Goal: Transaction & Acquisition: Obtain resource

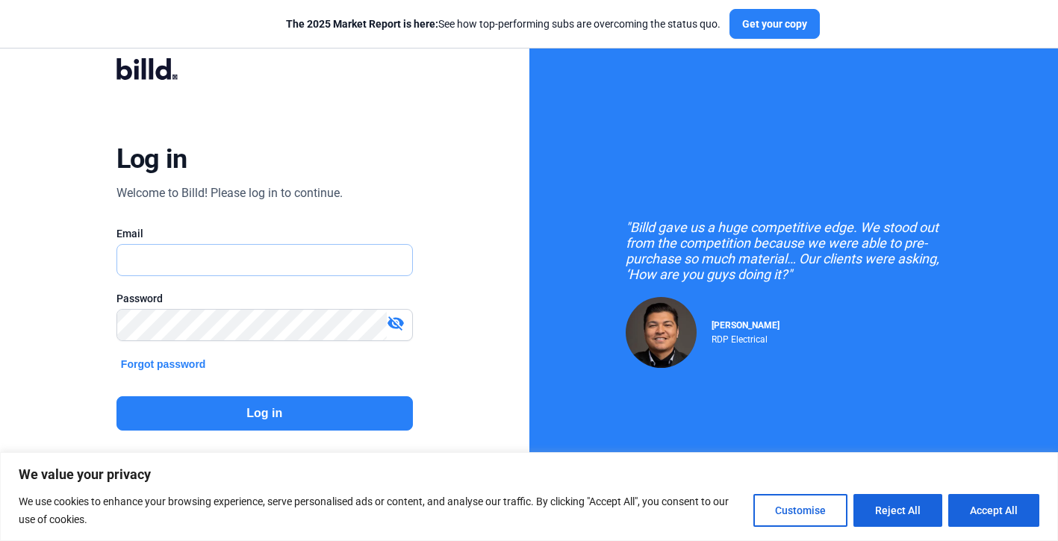
click at [225, 252] on input "text" at bounding box center [256, 260] width 279 height 31
click at [214, 261] on input "text" at bounding box center [264, 260] width 295 height 31
type input "[PERSON_NAME][EMAIL_ADDRESS][DOMAIN_NAME]"
click at [244, 417] on button "Log in" at bounding box center [264, 414] width 296 height 34
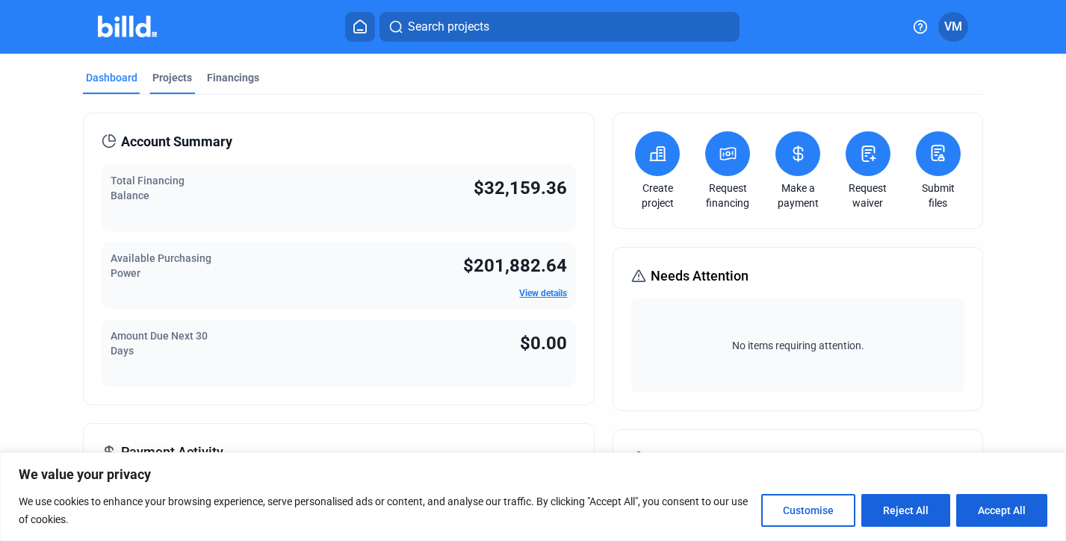
click at [171, 86] on div "Projects" at bounding box center [172, 82] width 46 height 24
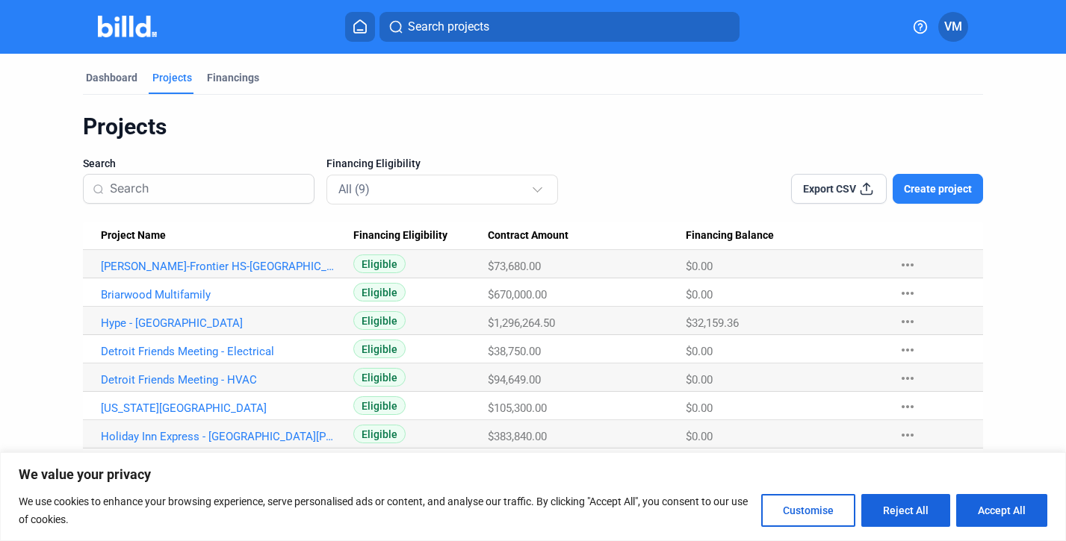
scroll to position [1, 0]
click at [163, 323] on link "Hype - [GEOGRAPHIC_DATA]" at bounding box center [220, 321] width 238 height 13
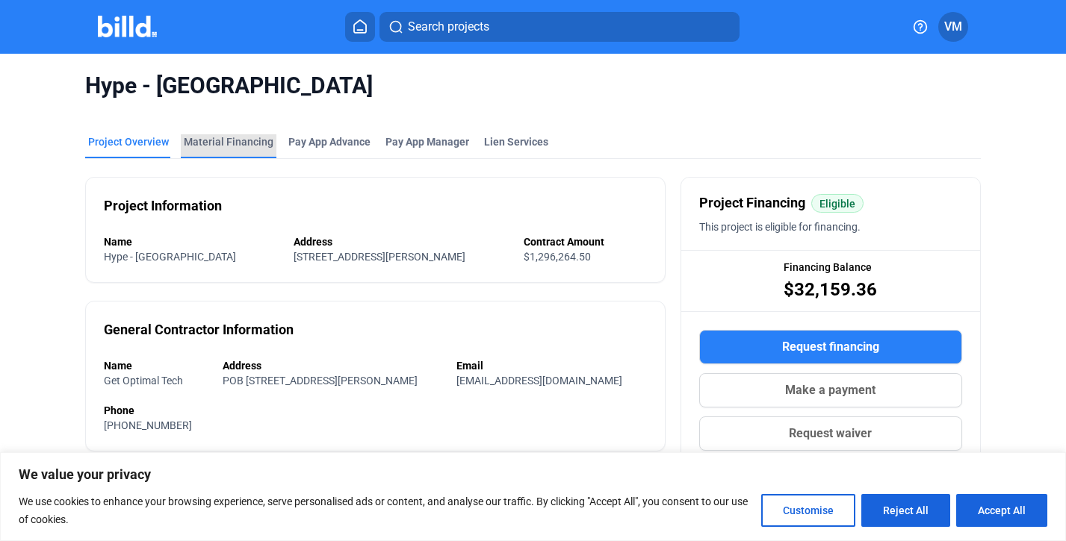
click at [240, 146] on div "Material Financing" at bounding box center [229, 141] width 90 height 15
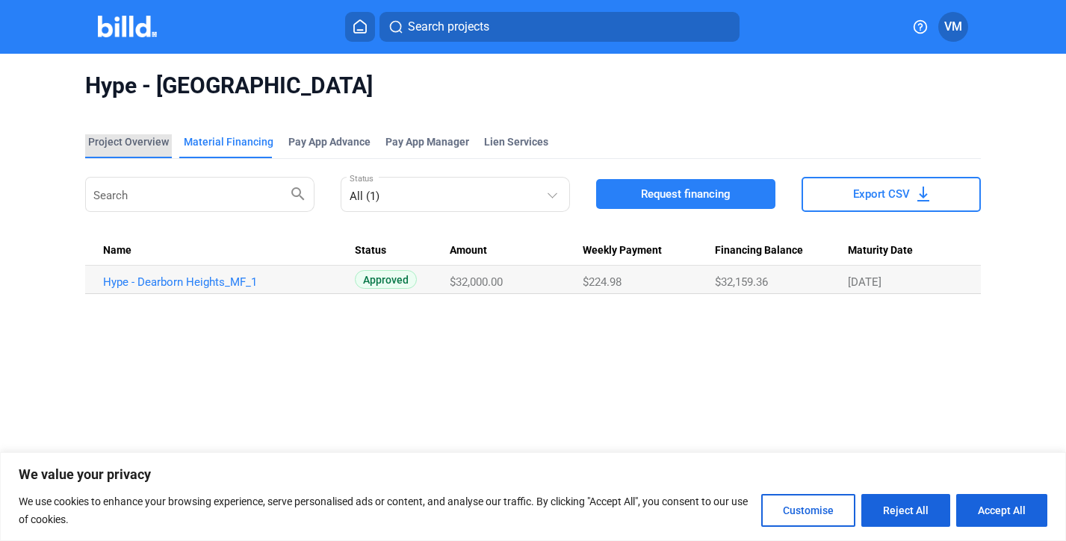
click at [146, 139] on div "Project Overview" at bounding box center [128, 141] width 81 height 15
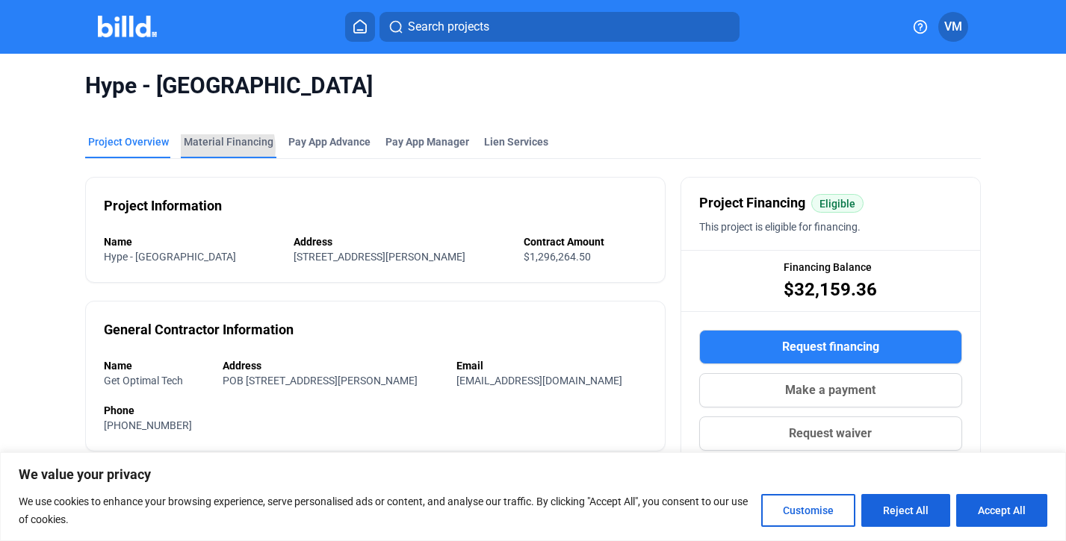
click at [208, 149] on div "Material Financing" at bounding box center [229, 141] width 90 height 15
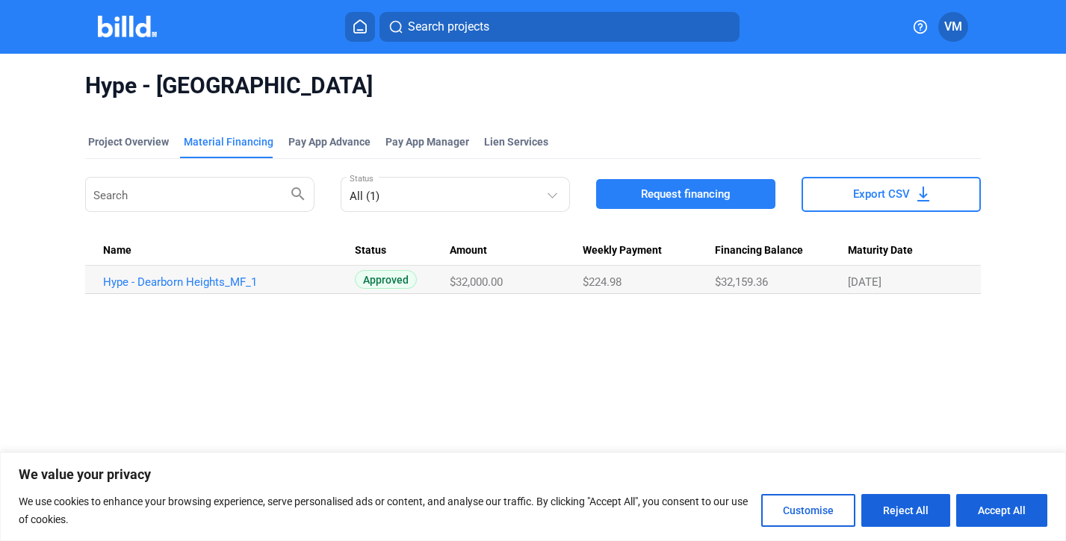
click at [641, 196] on span "Request financing" at bounding box center [686, 194] width 90 height 15
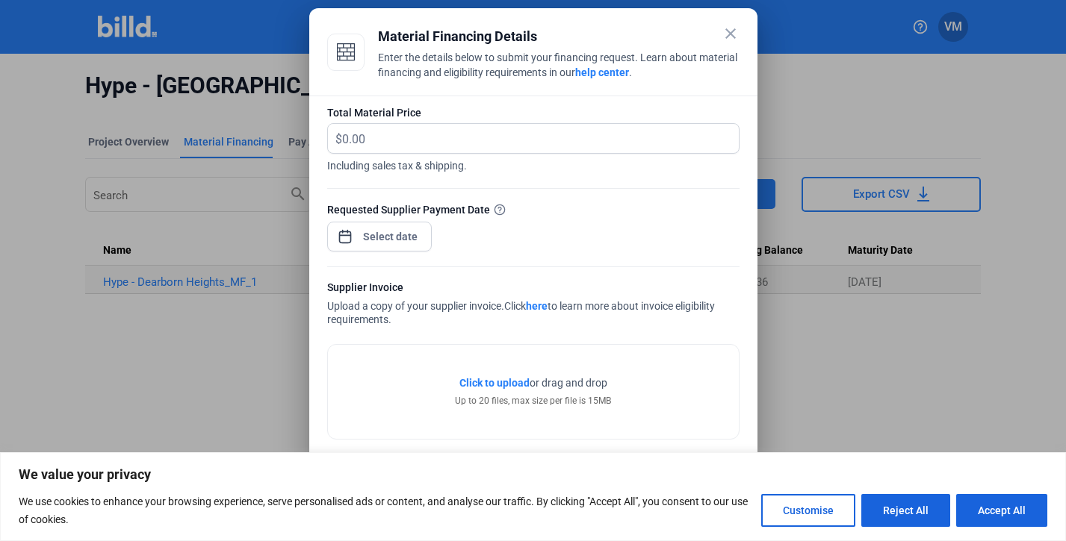
scroll to position [73, 0]
click at [408, 147] on input "text" at bounding box center [540, 136] width 397 height 29
type input "60,553.29"
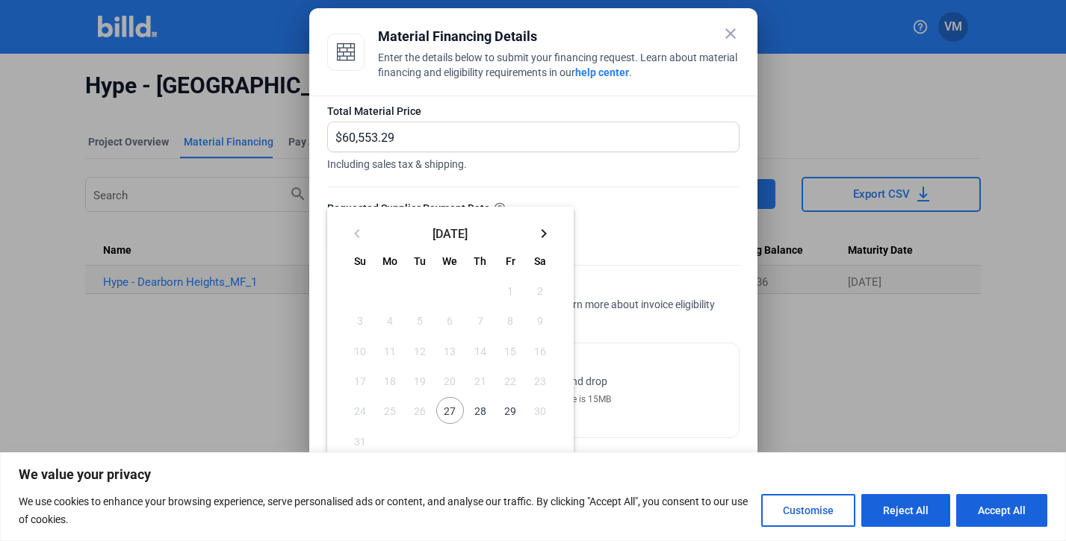
click at [388, 233] on div "close Material Financing Details Enter the details below to submit your financi…" at bounding box center [533, 270] width 1066 height 541
click at [541, 235] on mat-icon "keyboard_arrow_right" at bounding box center [544, 234] width 18 height 18
click at [351, 236] on mat-icon "keyboard_arrow_left" at bounding box center [357, 234] width 18 height 18
click at [541, 234] on mat-icon "keyboard_arrow_right" at bounding box center [544, 234] width 18 height 18
click at [418, 290] on span "2" at bounding box center [419, 290] width 27 height 27
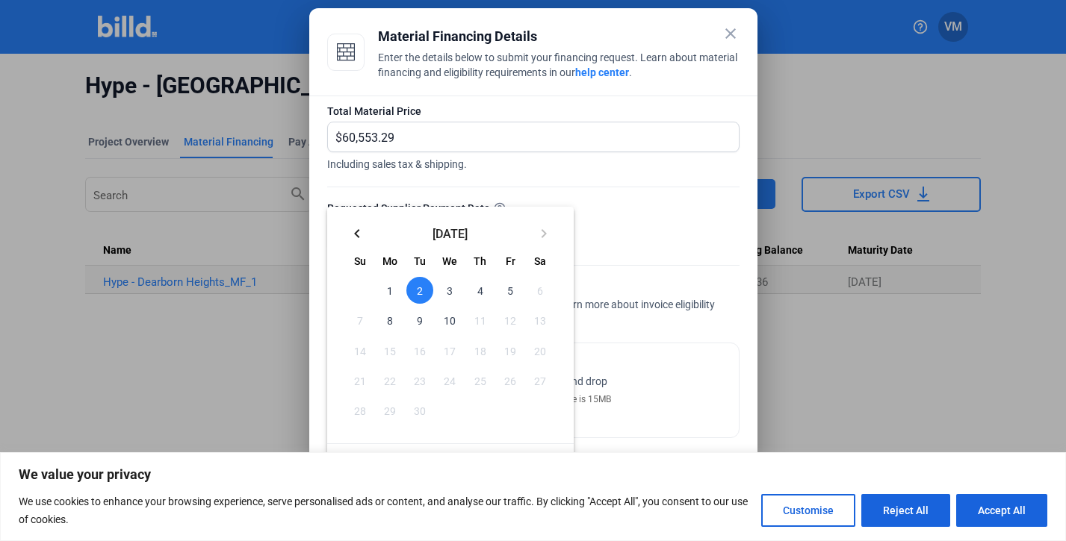
click at [359, 234] on mat-icon "keyboard_arrow_left" at bounding box center [357, 234] width 18 height 18
click at [540, 235] on mat-icon "keyboard_arrow_right" at bounding box center [544, 234] width 18 height 18
click at [355, 234] on mat-icon "keyboard_arrow_left" at bounding box center [357, 234] width 18 height 18
click at [510, 415] on span "29" at bounding box center [510, 410] width 27 height 27
click at [512, 403] on span "29" at bounding box center [510, 410] width 27 height 27
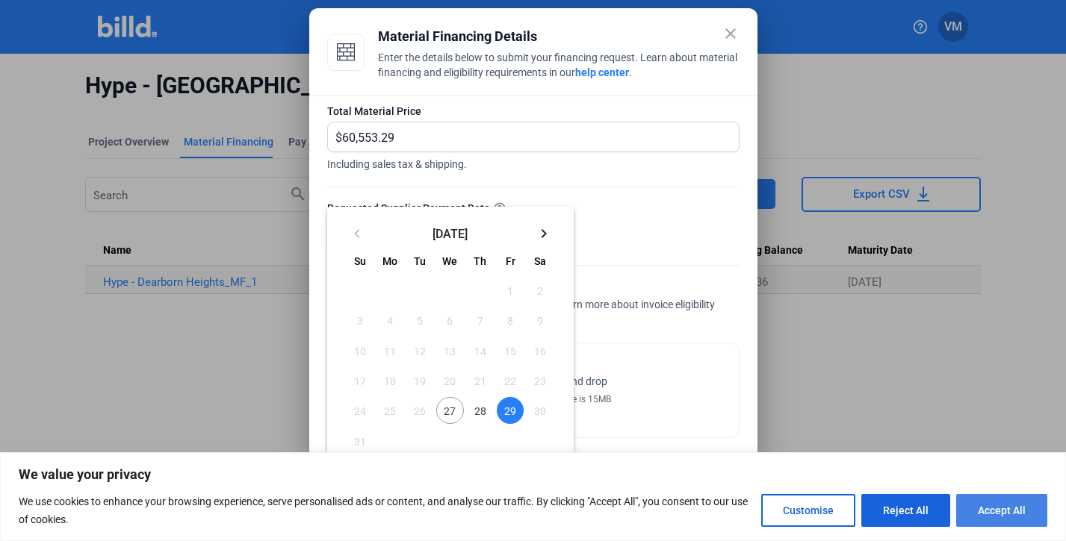
click at [1013, 524] on button "Accept All" at bounding box center [1001, 510] width 91 height 33
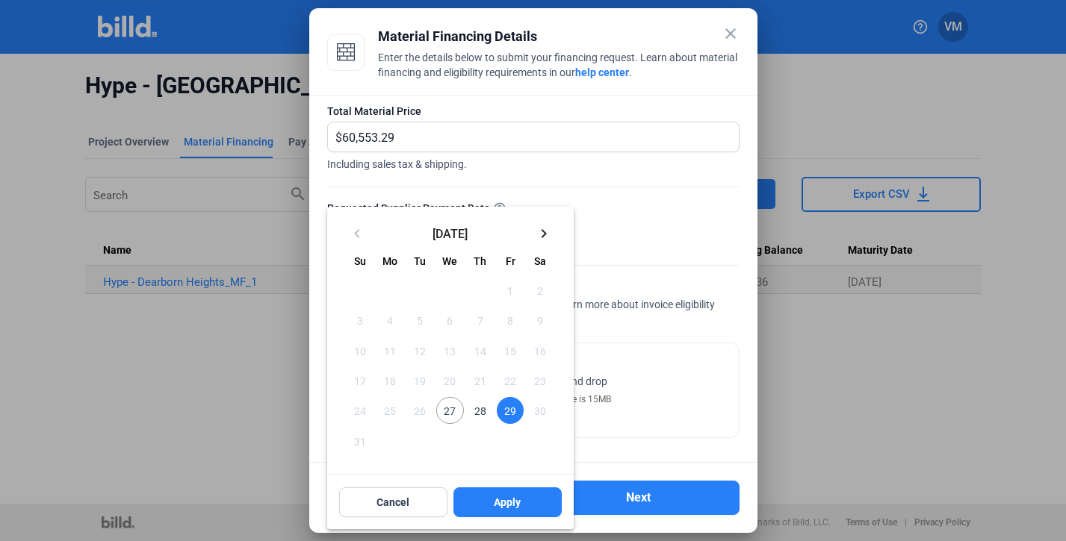
scroll to position [0, 0]
click at [502, 503] on span "Apply" at bounding box center [507, 502] width 27 height 15
click at [541, 236] on mat-icon "keyboard_arrow_right" at bounding box center [544, 234] width 18 height 18
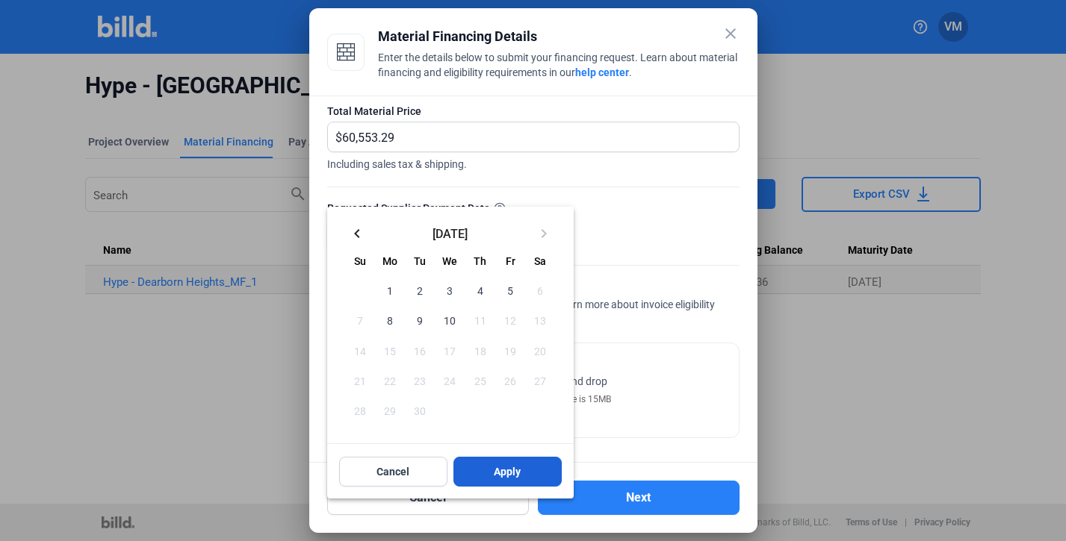
click at [511, 469] on span "Apply" at bounding box center [507, 471] width 27 height 15
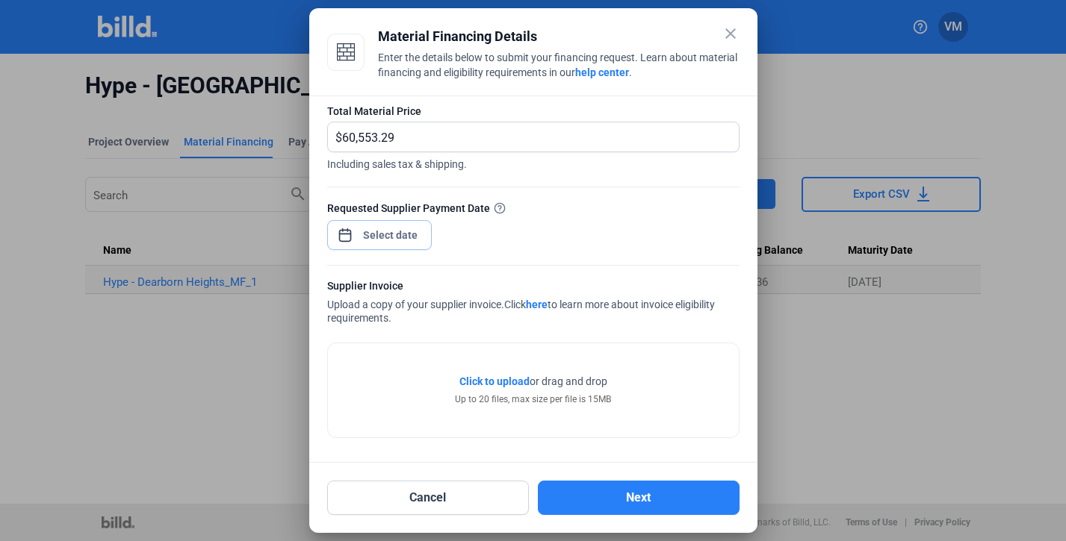
click at [386, 240] on input at bounding box center [390, 235] width 64 height 18
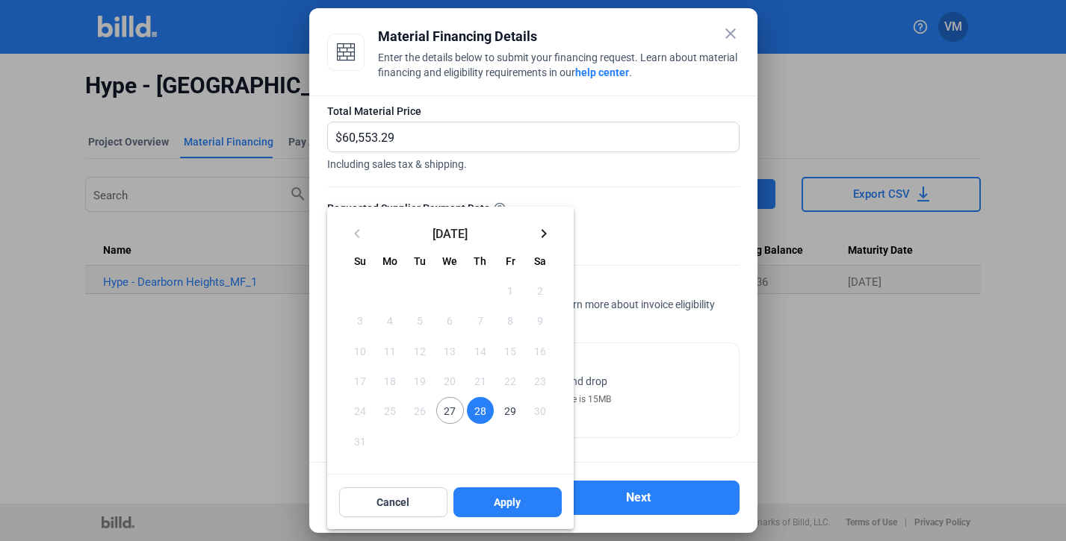
click at [509, 412] on span "29" at bounding box center [510, 410] width 27 height 27
click at [512, 506] on span "Apply" at bounding box center [507, 502] width 27 height 15
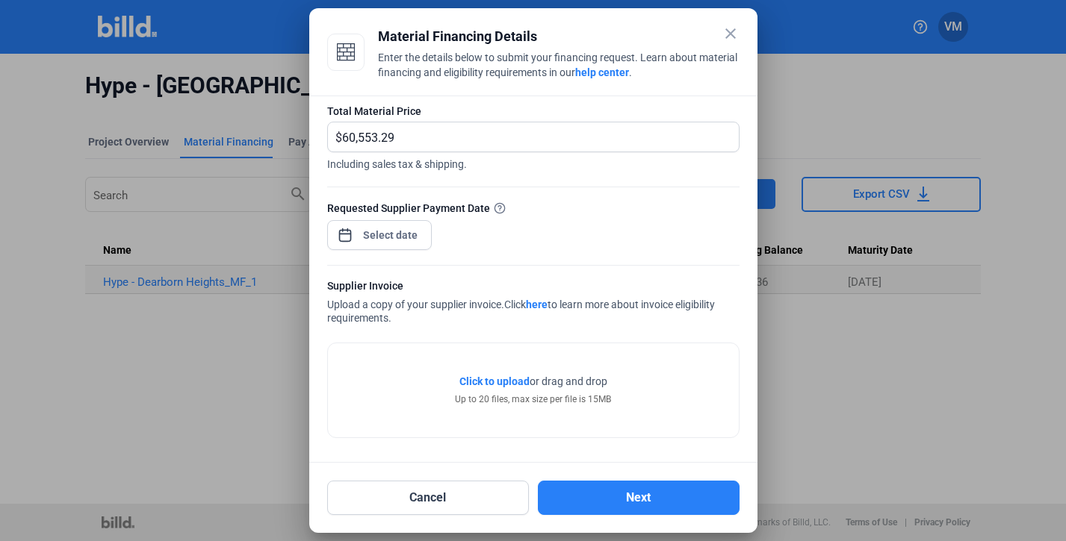
click at [494, 385] on span "Click to upload" at bounding box center [494, 382] width 70 height 12
click at [705, 371] on div "Click to upload Tap to upload or drag and drop Up to 20 files, max size per fil…" at bounding box center [533, 390] width 411 height 94
click at [639, 363] on div "Click to upload Tap to upload or drag and drop Up to 20 files, max size per fil…" at bounding box center [533, 390] width 411 height 94
click at [703, 311] on div "Supplier Invoice Upload a copy of your supplier invoice. Click here to learn mo…" at bounding box center [533, 303] width 412 height 49
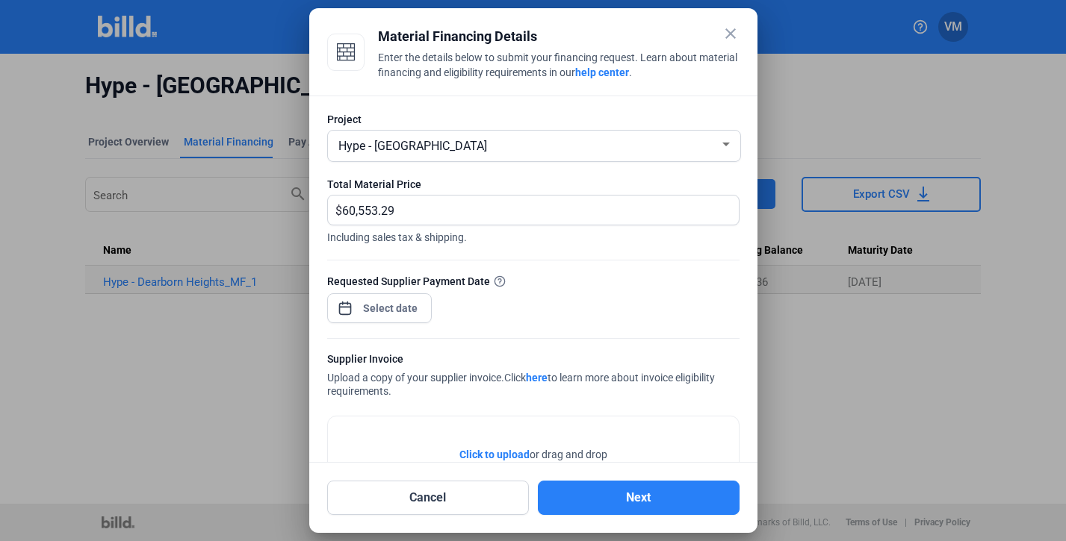
scroll to position [145, 0]
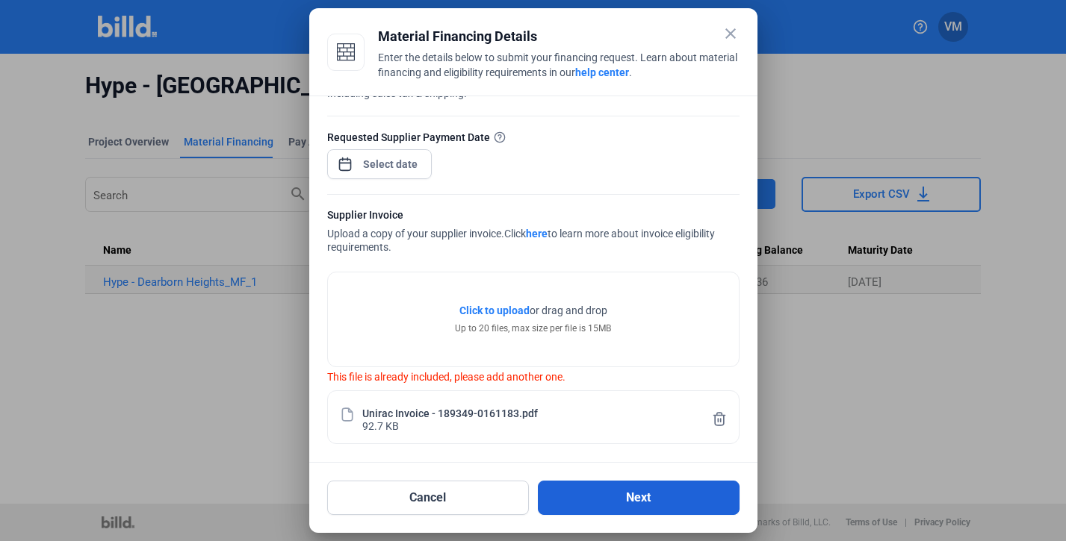
click at [632, 493] on button "Next" at bounding box center [639, 498] width 202 height 34
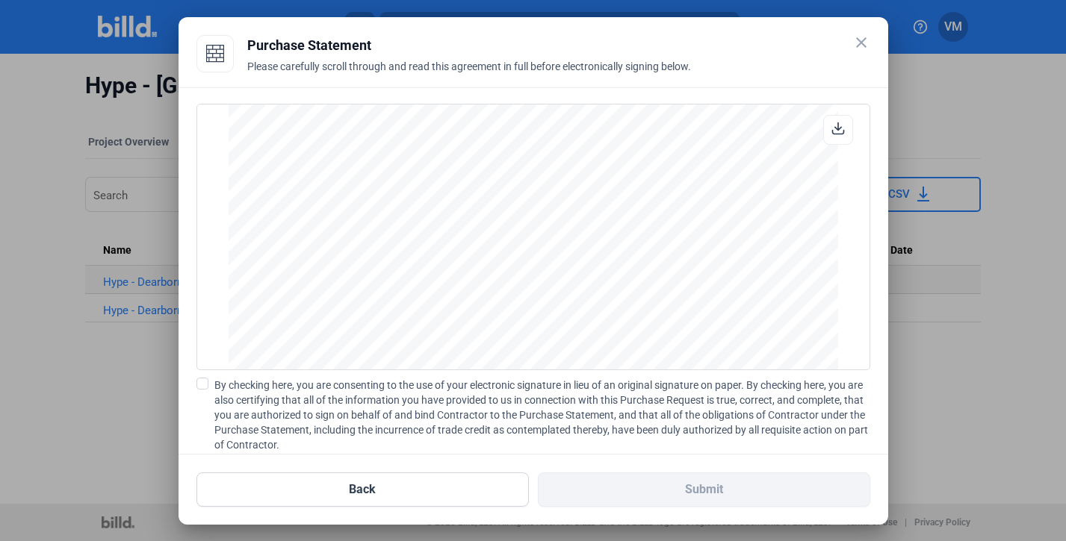
scroll to position [103, 0]
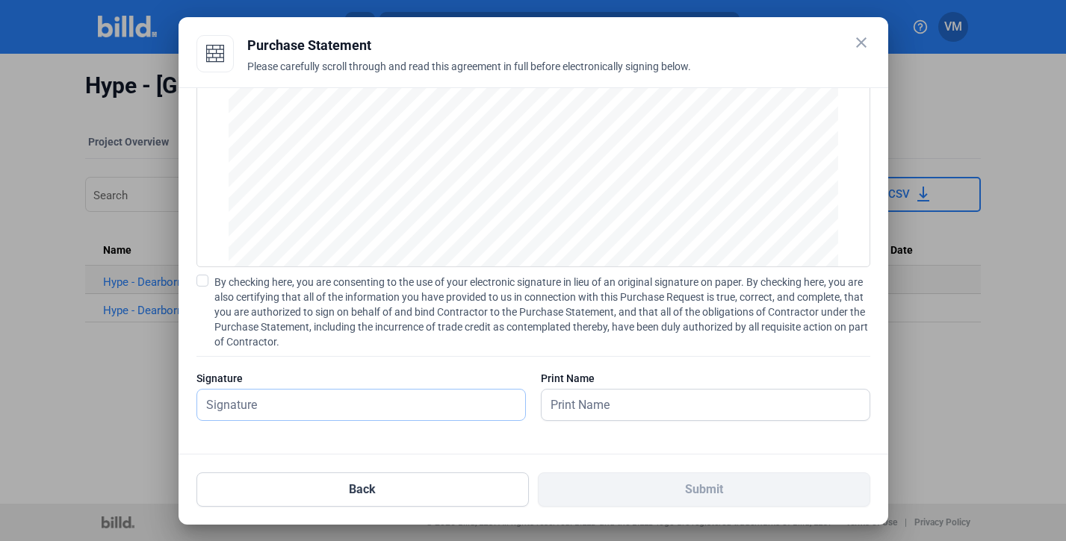
click at [359, 415] on input "text" at bounding box center [352, 405] width 311 height 31
type input "[PERSON_NAME]"
click at [634, 462] on div "Back Submit" at bounding box center [533, 481] width 674 height 52
click at [203, 277] on span at bounding box center [202, 281] width 12 height 12
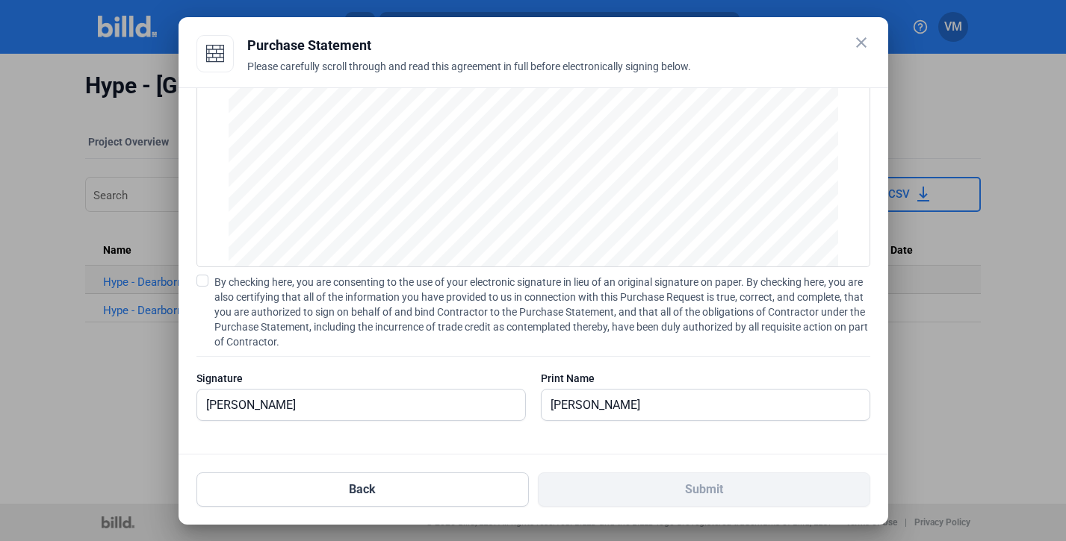
click at [0, 0] on input "By checking here, you are consenting to the use of your electronic signature in…" at bounding box center [0, 0] width 0 height 0
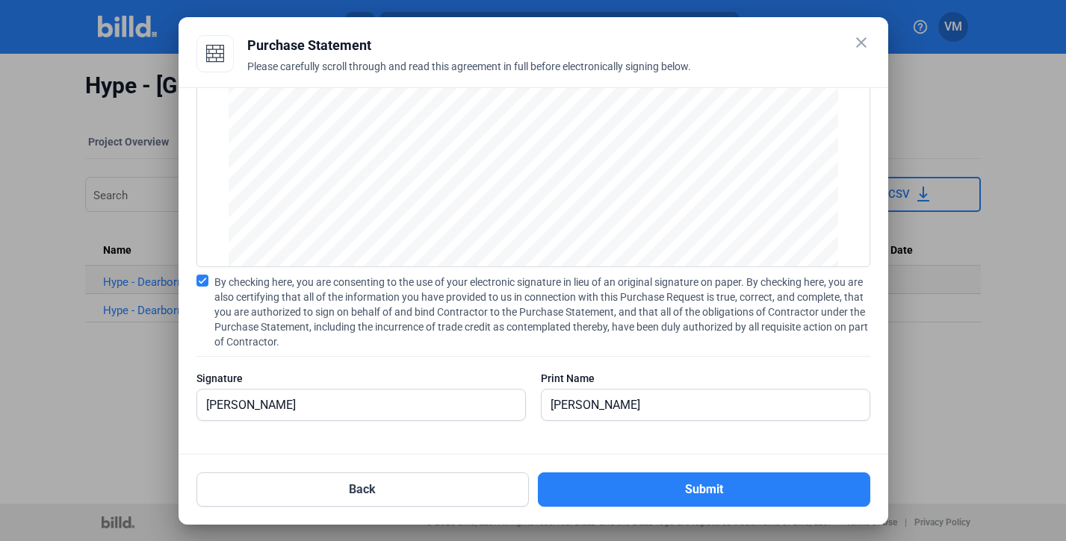
scroll to position [1266, 0]
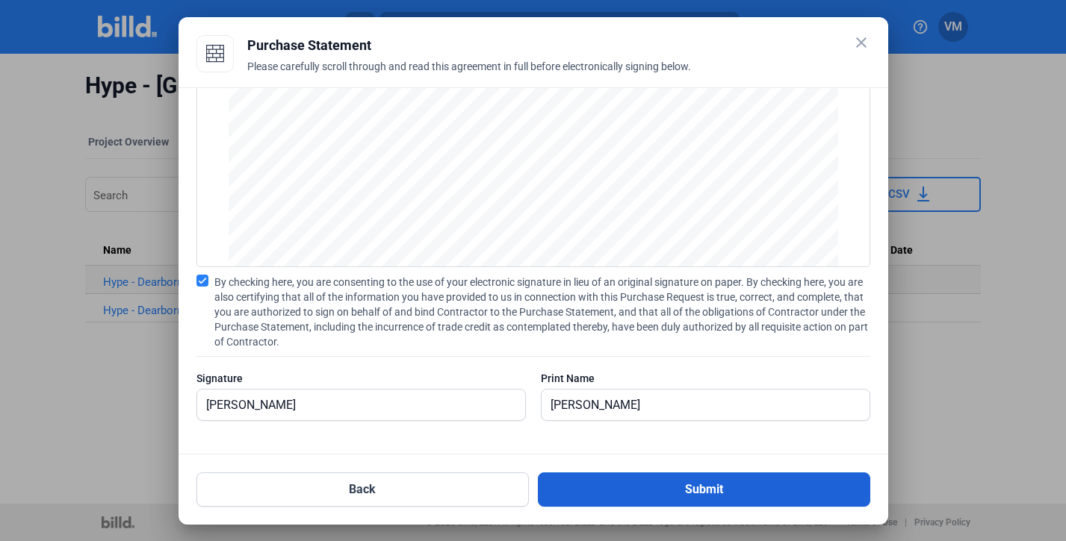
click at [723, 485] on button "Submit" at bounding box center [704, 490] width 332 height 34
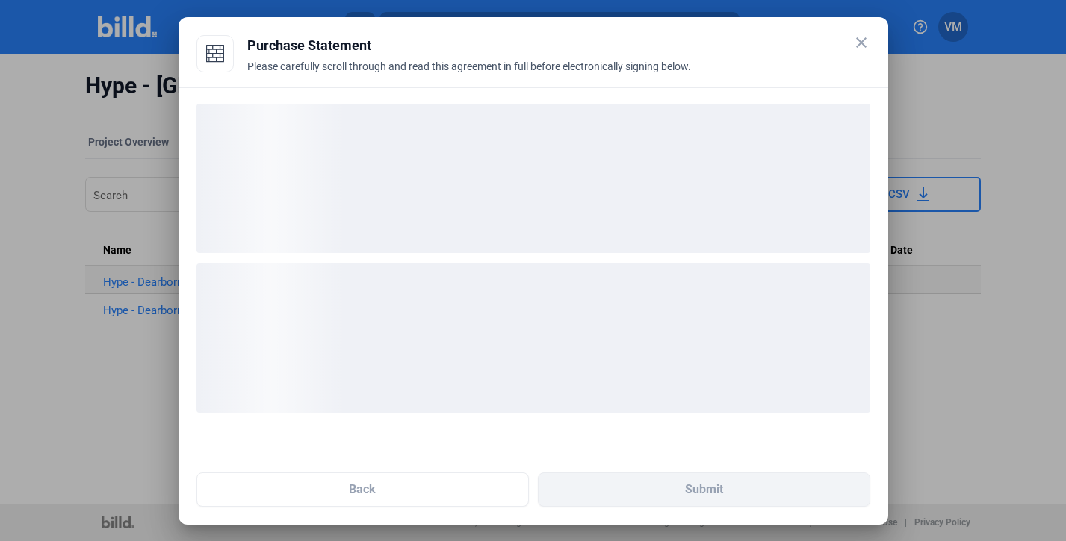
scroll to position [0, 0]
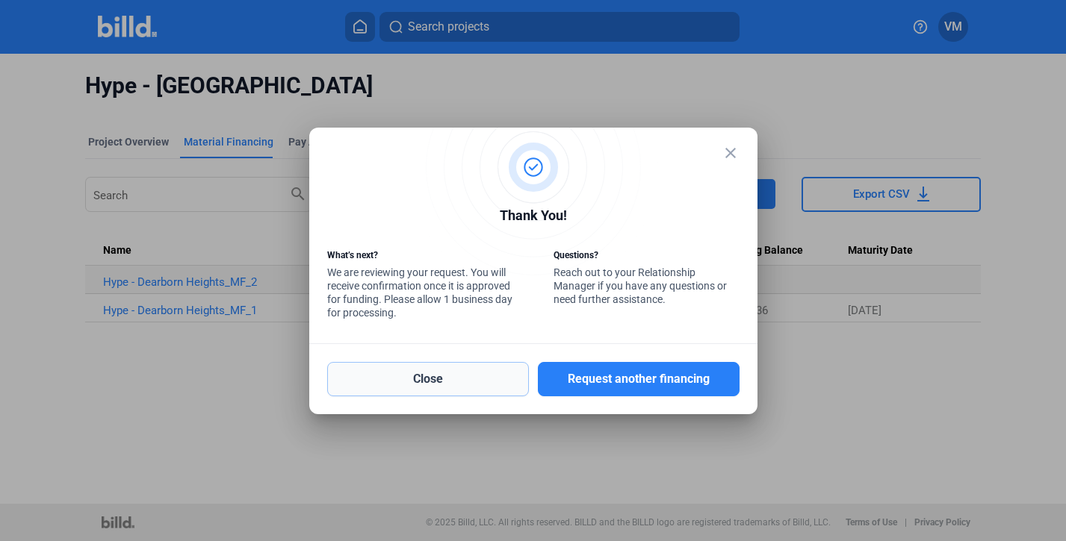
click at [456, 376] on button "Close" at bounding box center [428, 379] width 202 height 34
